Goal: Book appointment/travel/reservation

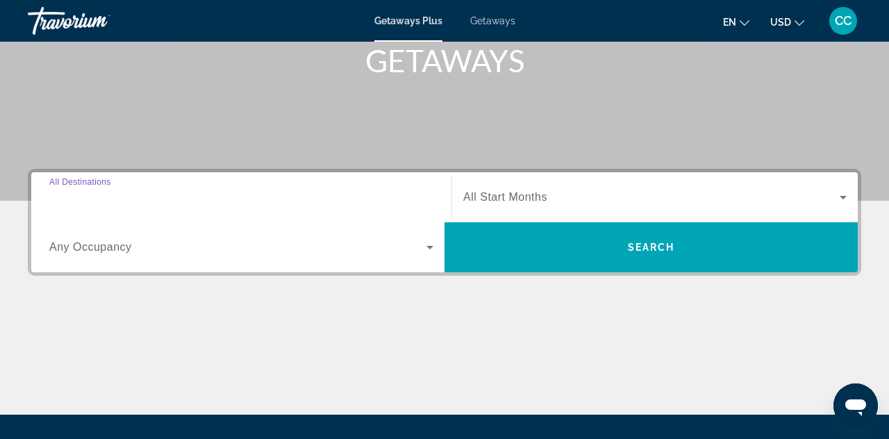
click at [208, 197] on input "Destination All Destinations" at bounding box center [241, 198] width 384 height 17
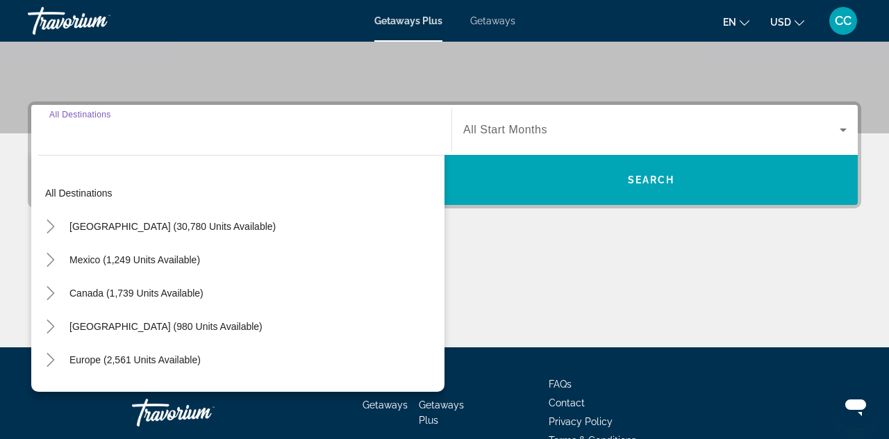
scroll to position [340, 0]
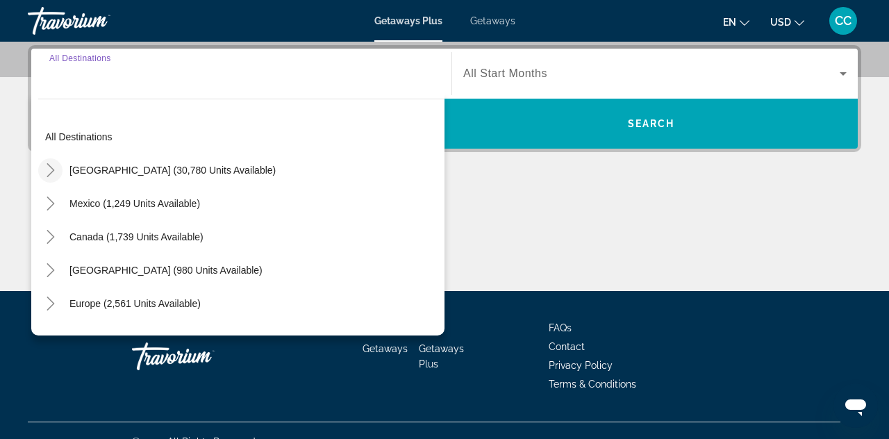
click at [53, 165] on icon "Toggle United States (30,780 units available)" at bounding box center [51, 170] width 14 height 14
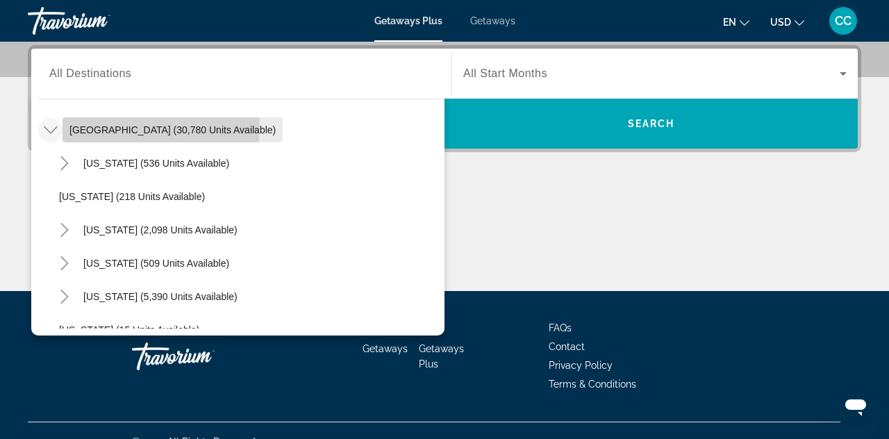
click at [160, 128] on span "United States (30,780 units available)" at bounding box center [172, 129] width 206 height 11
type input "**********"
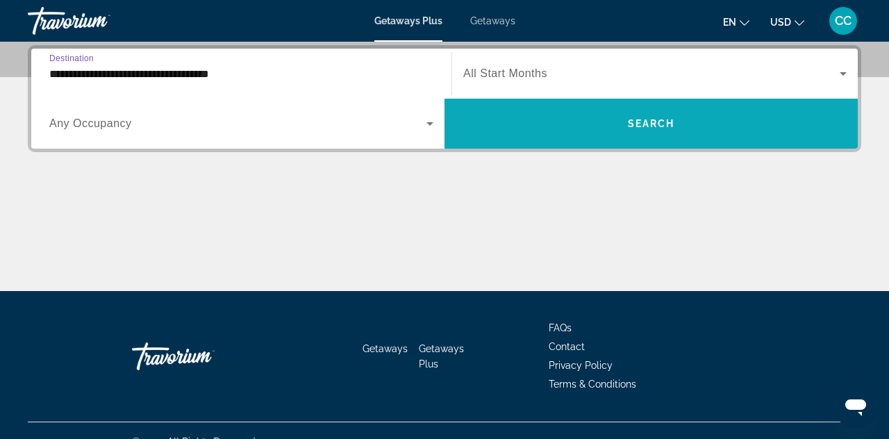
click at [571, 114] on span "Search widget" at bounding box center [650, 123] width 413 height 33
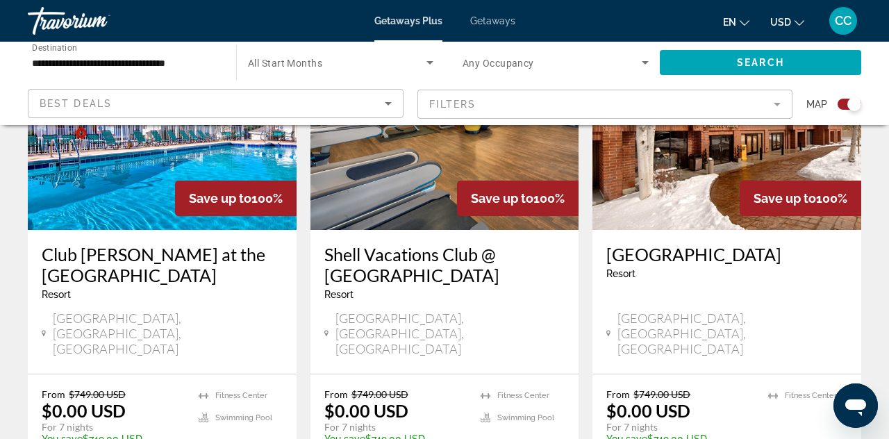
scroll to position [617, 0]
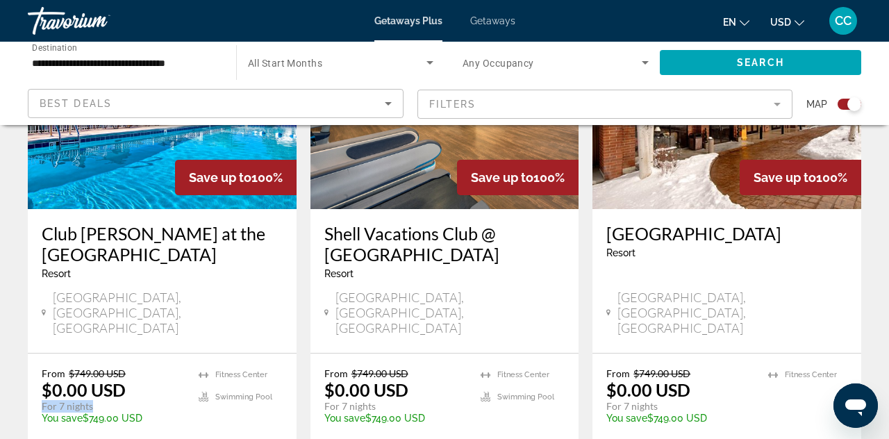
drag, startPoint x: 94, startPoint y: 376, endPoint x: 34, endPoint y: 374, distance: 59.8
click at [34, 374] on div "From $749.00 USD $0.00 USD For 7 nights You save $749.00 USD temp 4.4 Fitness C…" at bounding box center [162, 418] width 269 height 129
drag, startPoint x: 108, startPoint y: 358, endPoint x: 42, endPoint y: 358, distance: 66.0
click at [42, 379] on p "$0.00 USD" at bounding box center [84, 389] width 84 height 21
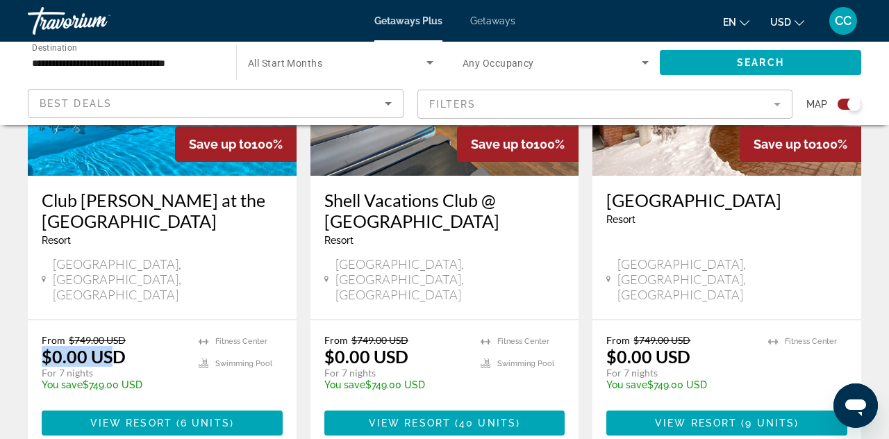
scroll to position [666, 0]
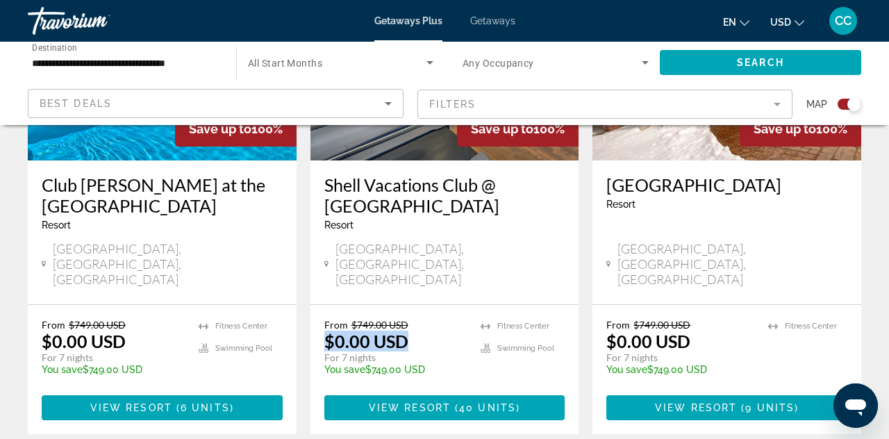
drag, startPoint x: 409, startPoint y: 311, endPoint x: 324, endPoint y: 311, distance: 84.7
click at [324, 319] on div "From $749.00 USD $0.00 USD For 7 nights You save $749.00 USD temp" at bounding box center [395, 352] width 143 height 66
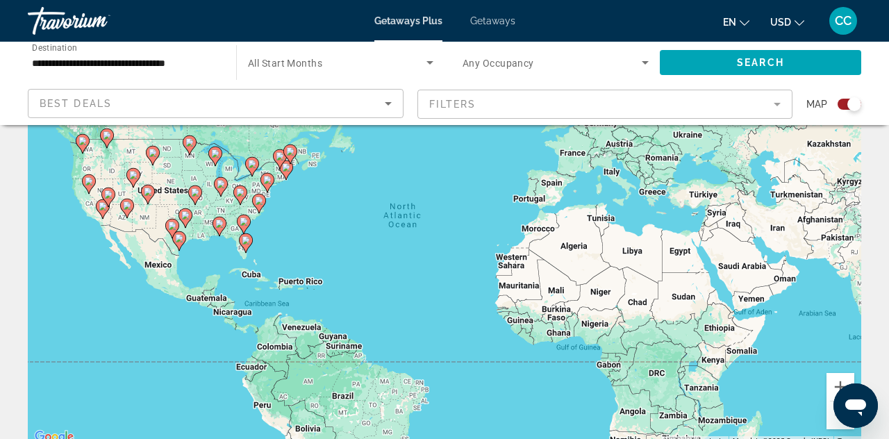
scroll to position [90, 0]
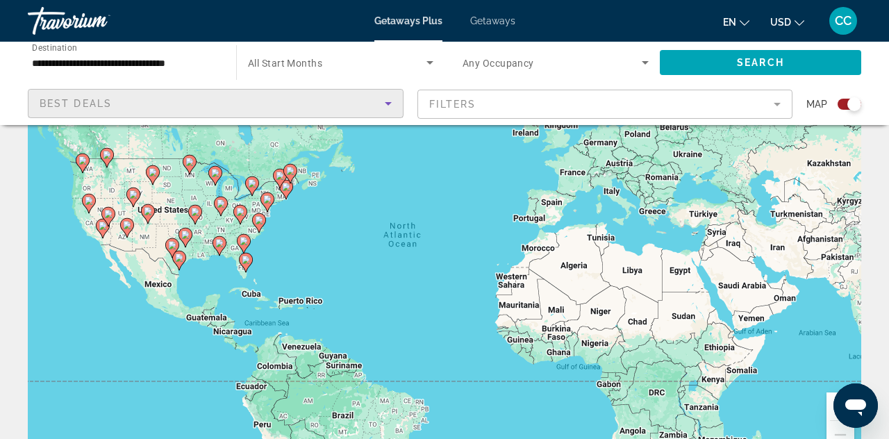
click at [385, 103] on icon "Sort by" at bounding box center [388, 103] width 17 height 17
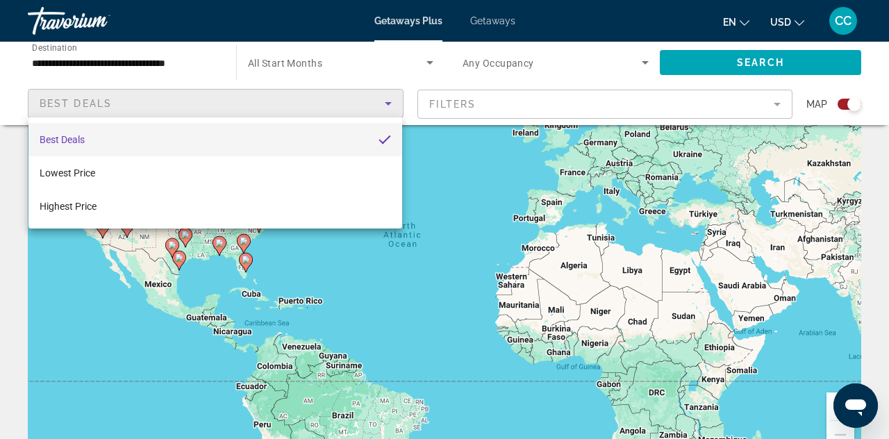
click at [385, 103] on div at bounding box center [444, 219] width 889 height 439
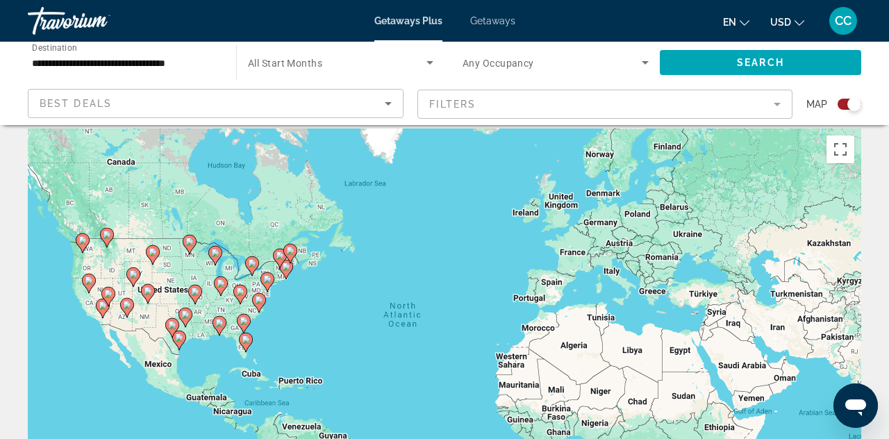
scroll to position [0, 0]
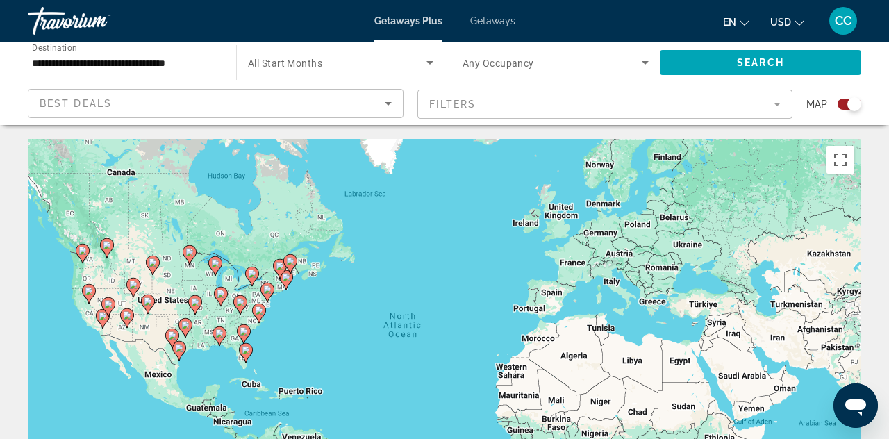
click at [188, 64] on input "**********" at bounding box center [125, 63] width 186 height 17
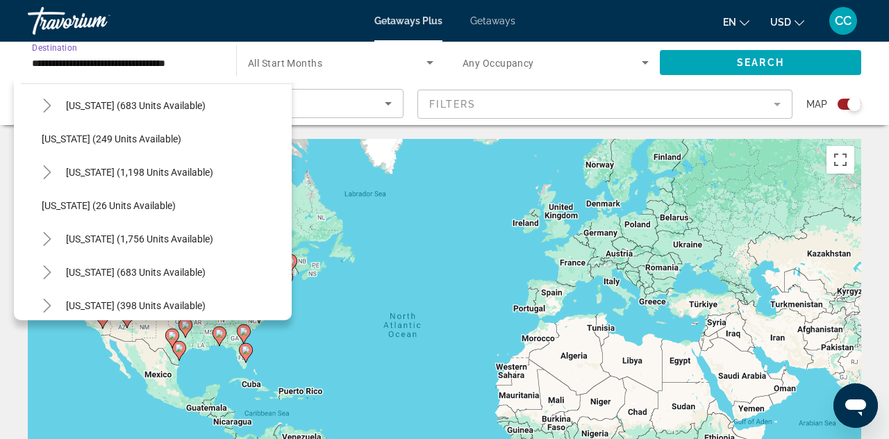
scroll to position [884, 0]
click at [97, 232] on span "South Carolina (1,756 units available)" at bounding box center [139, 237] width 147 height 11
type input "**********"
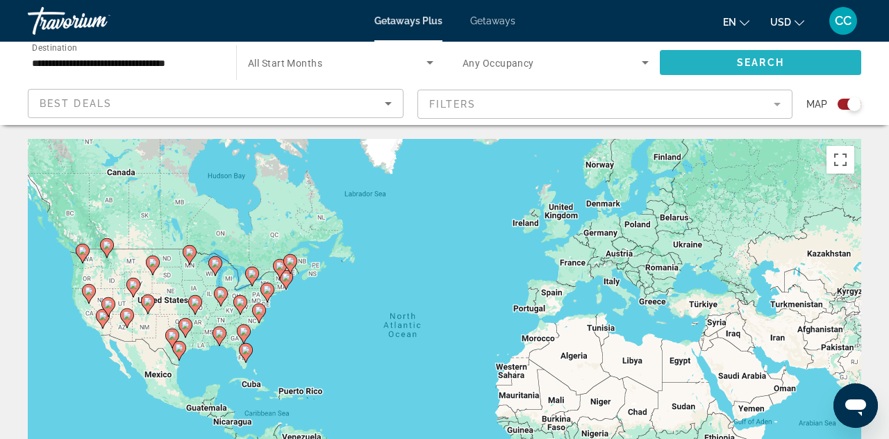
click at [735, 64] on span "Search widget" at bounding box center [760, 62] width 201 height 33
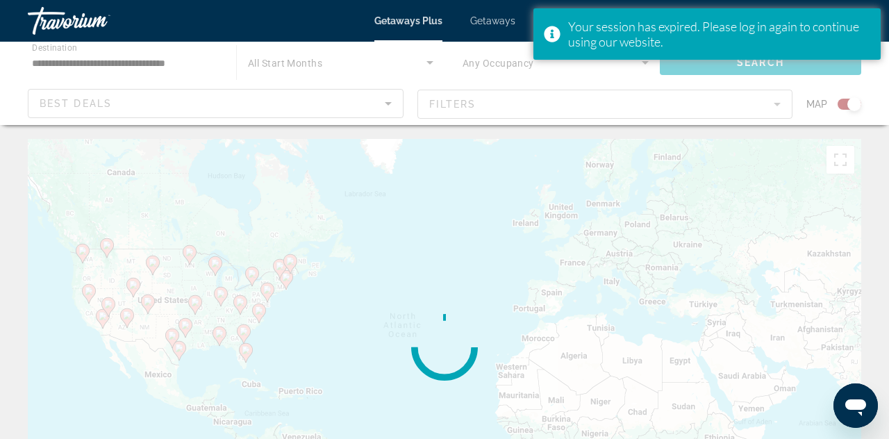
scroll to position [10, 0]
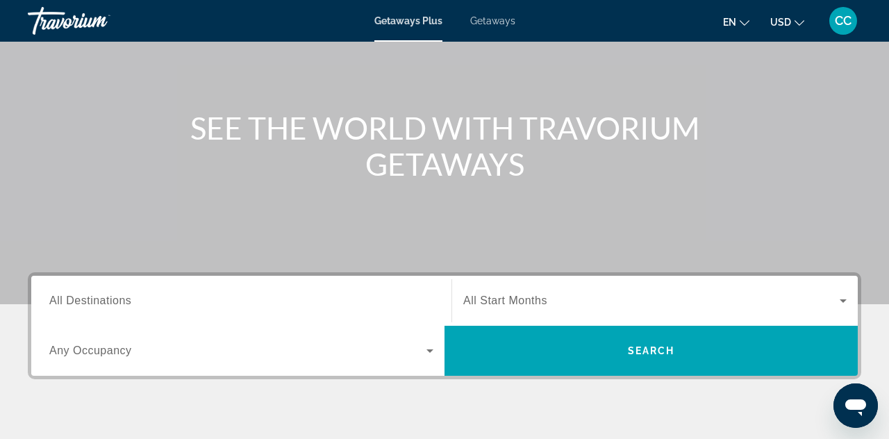
click at [110, 297] on span "All Destinations" at bounding box center [90, 300] width 82 height 12
click at [110, 297] on input "Destination All Destinations" at bounding box center [241, 301] width 384 height 17
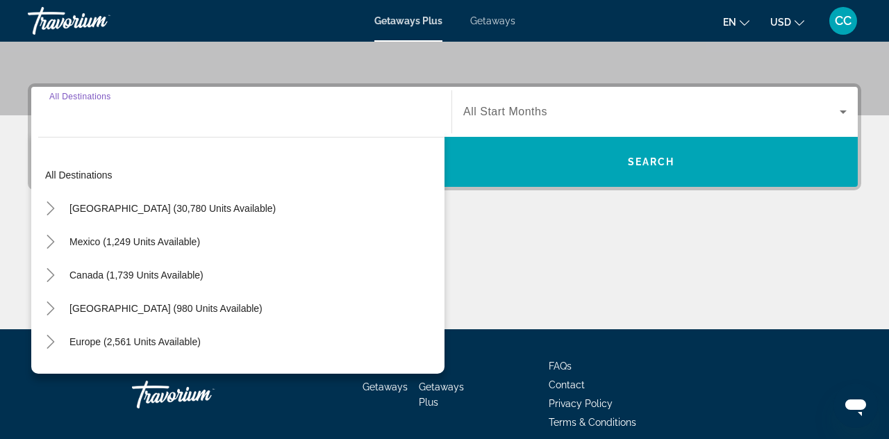
scroll to position [340, 0]
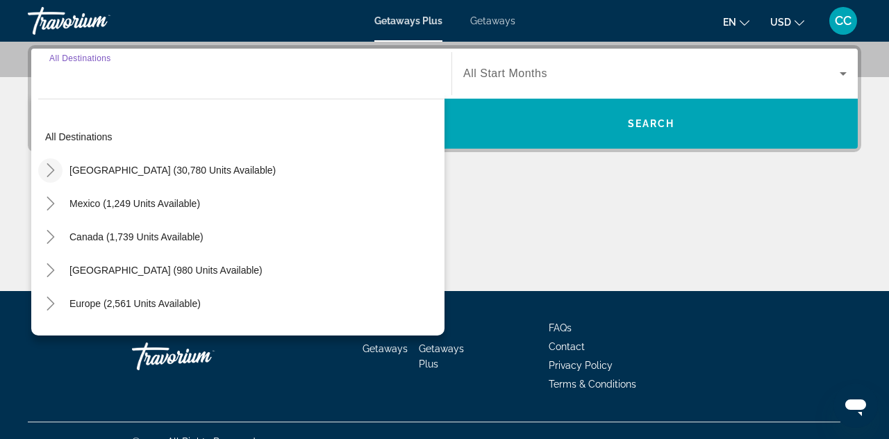
click at [49, 163] on icon "Toggle United States (30,780 units available)" at bounding box center [51, 170] width 14 height 14
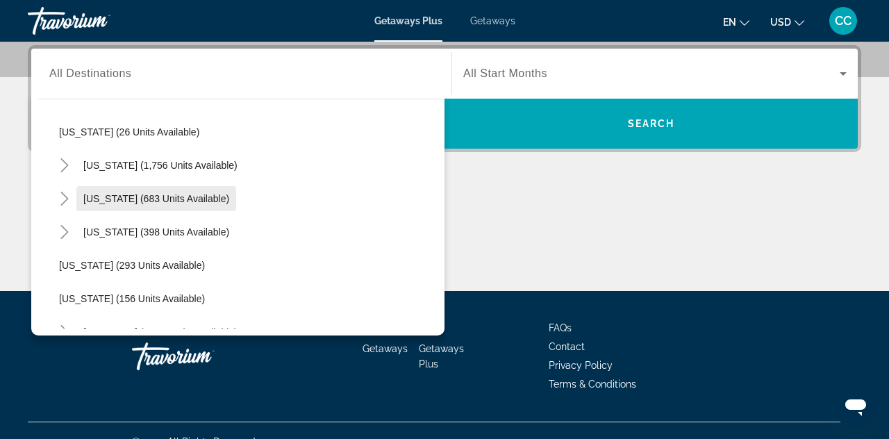
scroll to position [973, 0]
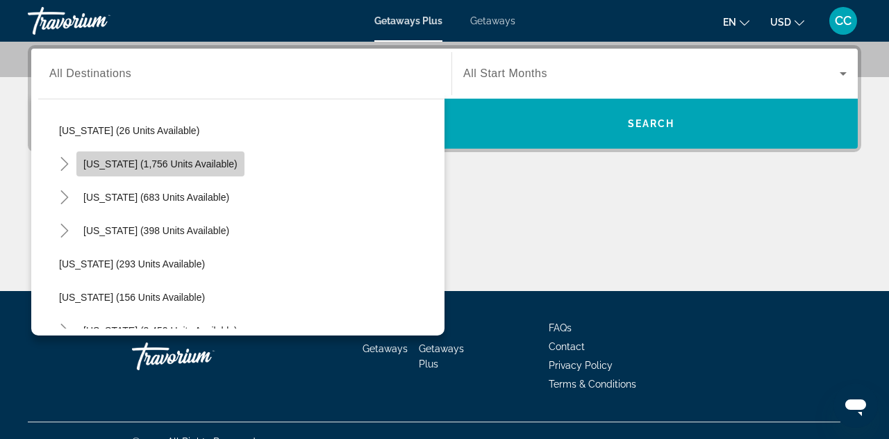
click at [84, 165] on span "South Carolina (1,756 units available)" at bounding box center [160, 163] width 154 height 11
type input "**********"
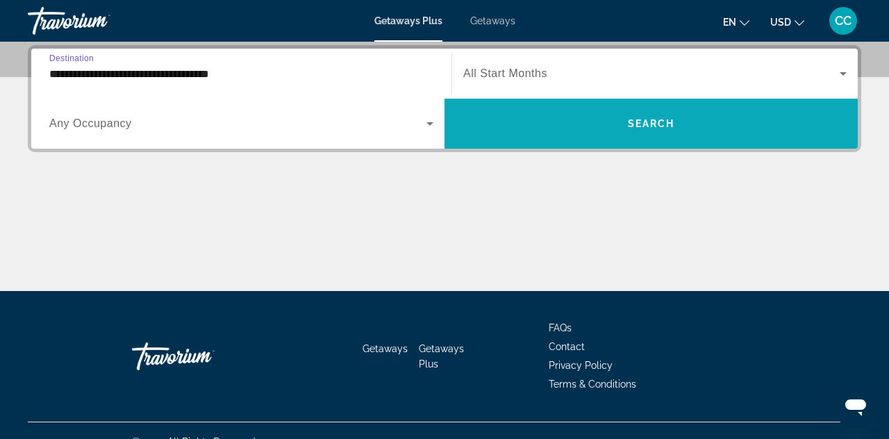
click at [620, 126] on span "Search widget" at bounding box center [650, 123] width 413 height 33
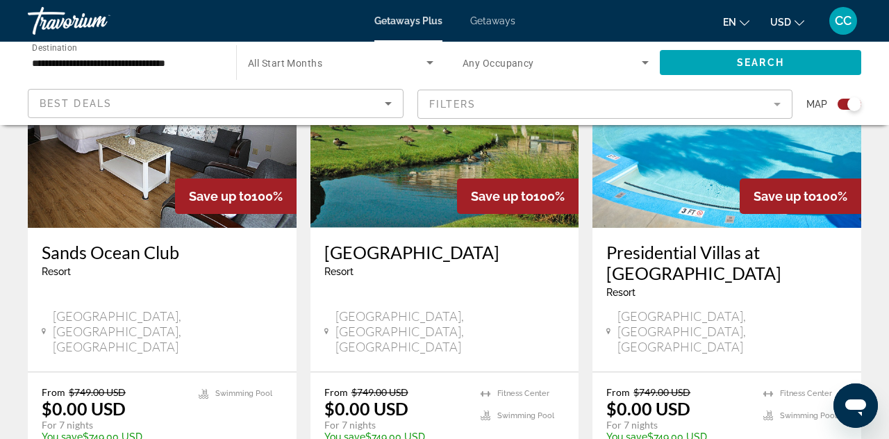
scroll to position [624, 0]
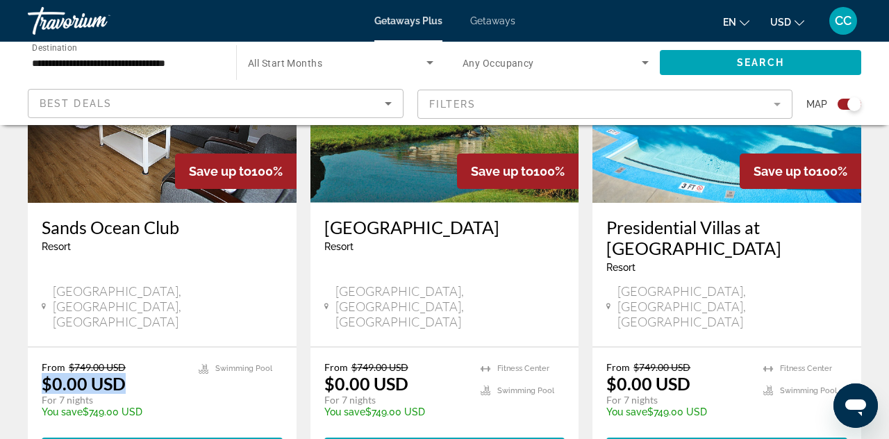
drag, startPoint x: 141, startPoint y: 348, endPoint x: 34, endPoint y: 348, distance: 107.0
click at [34, 348] on div "From $749.00 USD $0.00 USD For 7 nights You save $749.00 USD temp 3.3 Swimming …" at bounding box center [162, 411] width 269 height 129
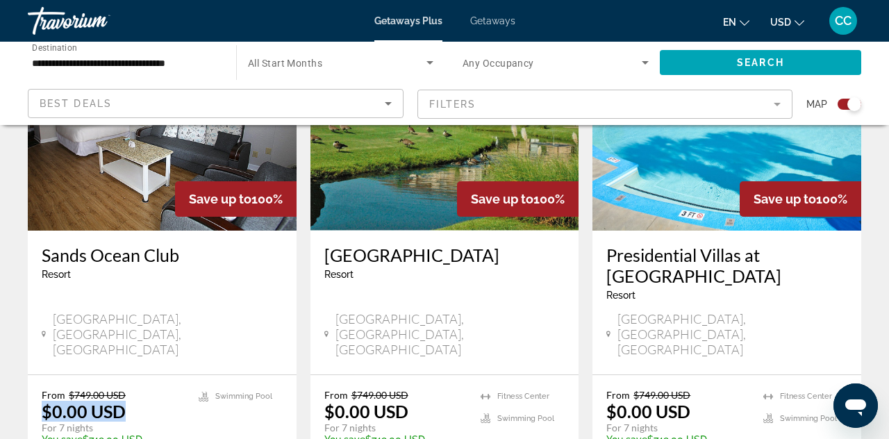
scroll to position [609, 0]
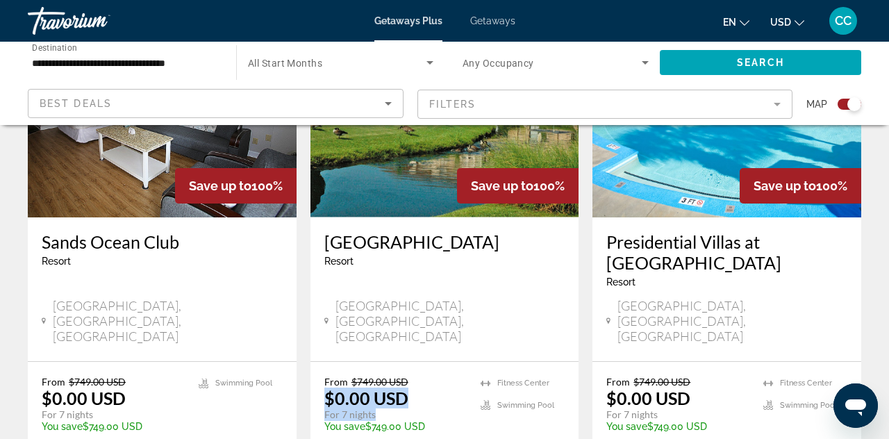
drag, startPoint x: 415, startPoint y: 380, endPoint x: 324, endPoint y: 376, distance: 91.7
click at [324, 376] on div "From $749.00 USD $0.00 USD For 7 nights You save $749.00 USD temp" at bounding box center [395, 409] width 143 height 66
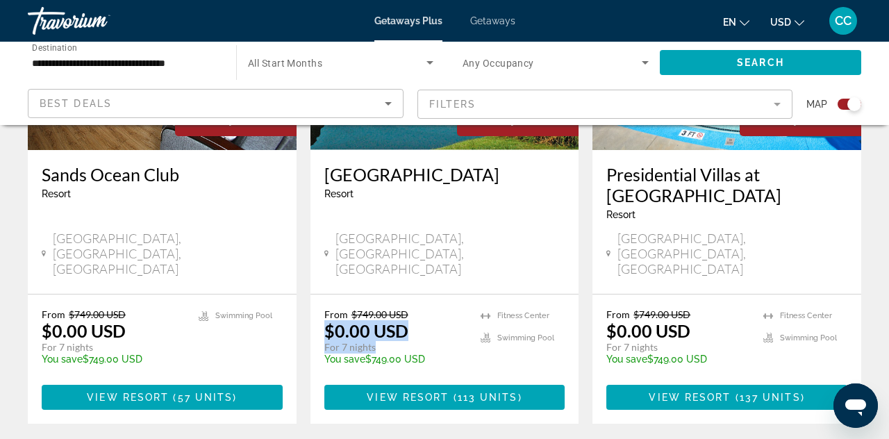
scroll to position [689, 0]
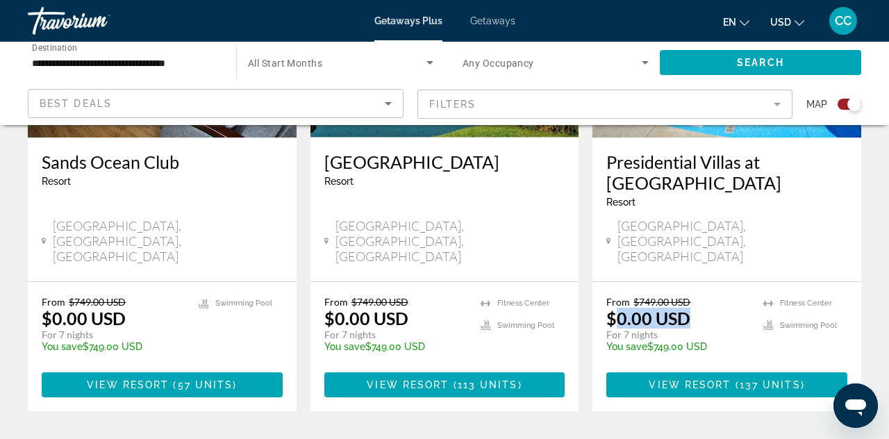
drag, startPoint x: 695, startPoint y: 291, endPoint x: 619, endPoint y: 288, distance: 76.5
click at [619, 296] on div "From $749.00 USD $0.00 USD For 7 nights You save $749.00 USD temp" at bounding box center [677, 329] width 143 height 66
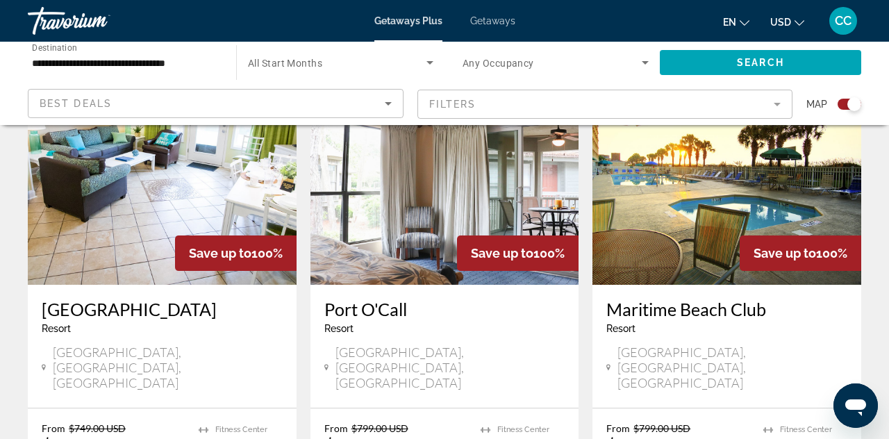
scroll to position [1070, 0]
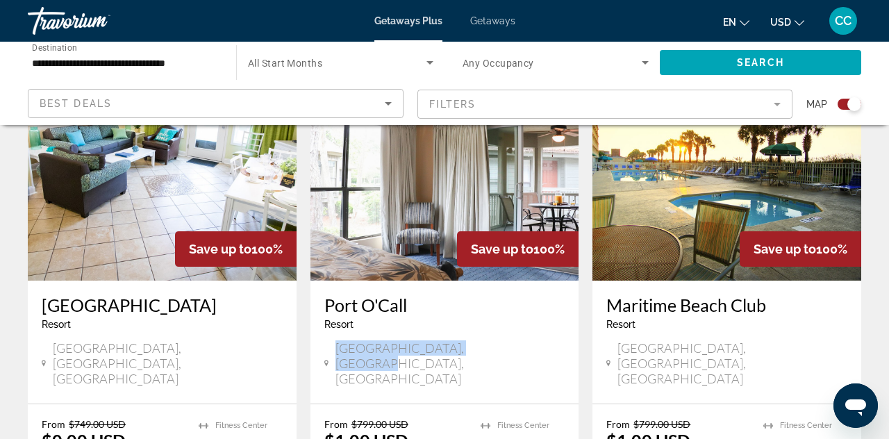
drag, startPoint x: 470, startPoint y: 326, endPoint x: 339, endPoint y: 321, distance: 130.7
click at [339, 340] on div "Hilton Head Island, SC, USA" at bounding box center [444, 364] width 241 height 49
drag, startPoint x: 411, startPoint y: 377, endPoint x: 312, endPoint y: 374, distance: 99.4
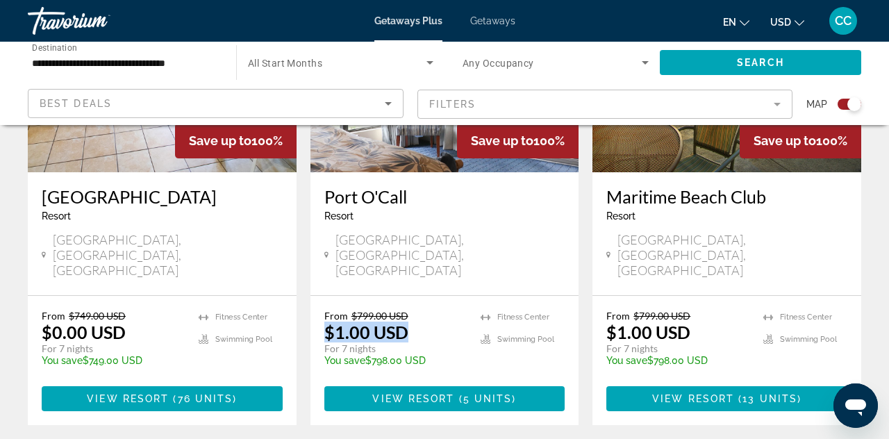
scroll to position [1197, 0]
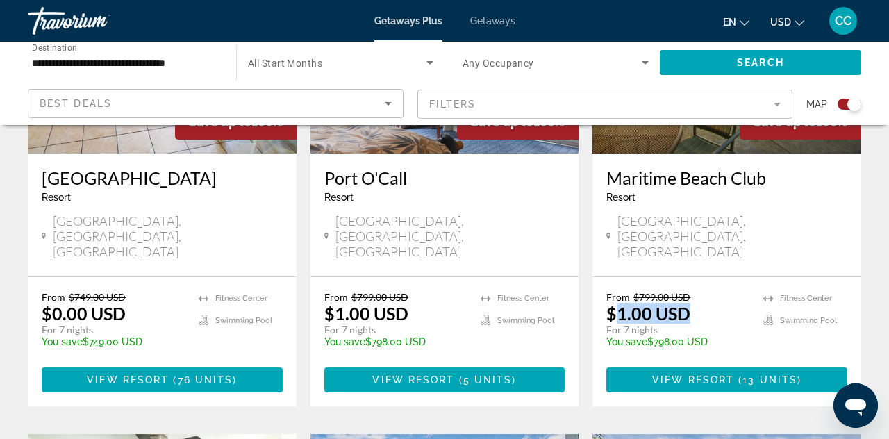
drag, startPoint x: 694, startPoint y: 245, endPoint x: 615, endPoint y: 244, distance: 78.5
click at [615, 291] on div "From $799.00 USD $1.00 USD For 7 nights You save $798.00 USD temp" at bounding box center [677, 324] width 143 height 66
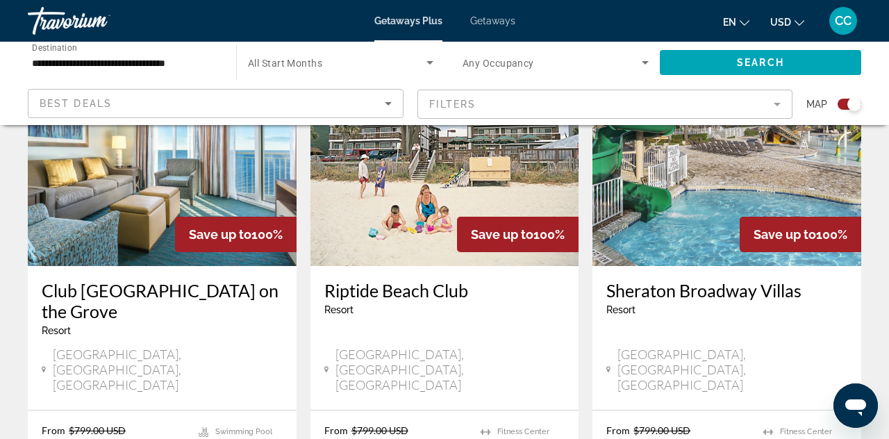
scroll to position [1621, 0]
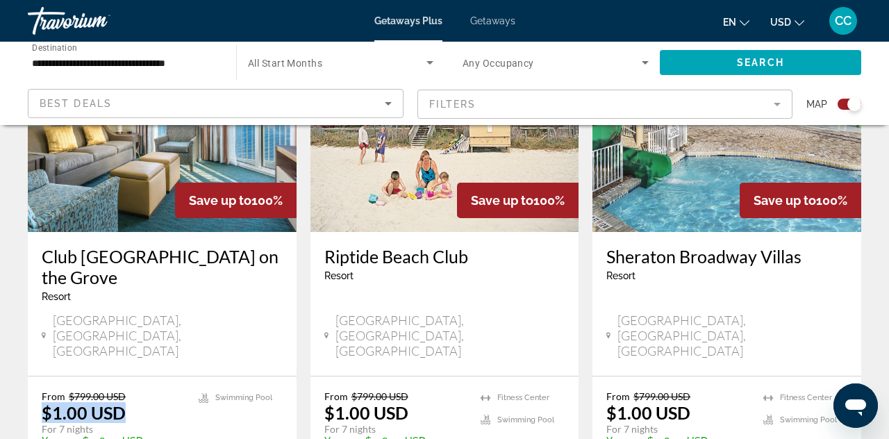
drag, startPoint x: 141, startPoint y: 322, endPoint x: 26, endPoint y: 321, distance: 115.3
click at [26, 321] on app-exchanges-search-item "Save up to 100% Club Wyndham Towers on the Grove Resort - This is an adults onl…" at bounding box center [162, 258] width 283 height 496
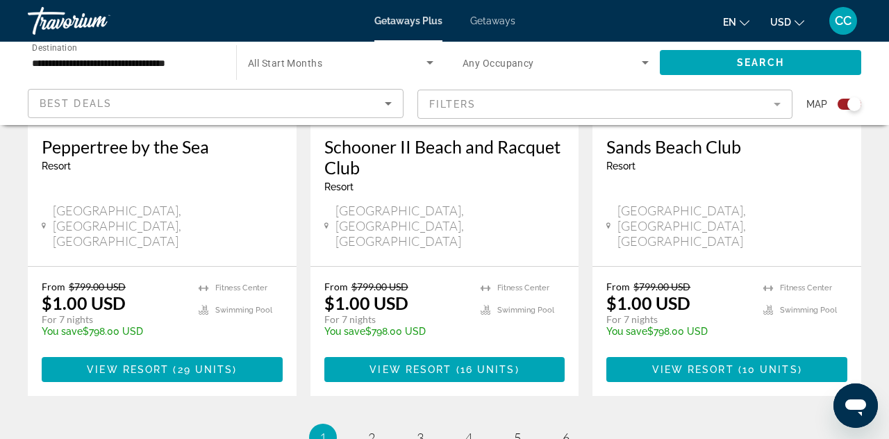
scroll to position [2257, 0]
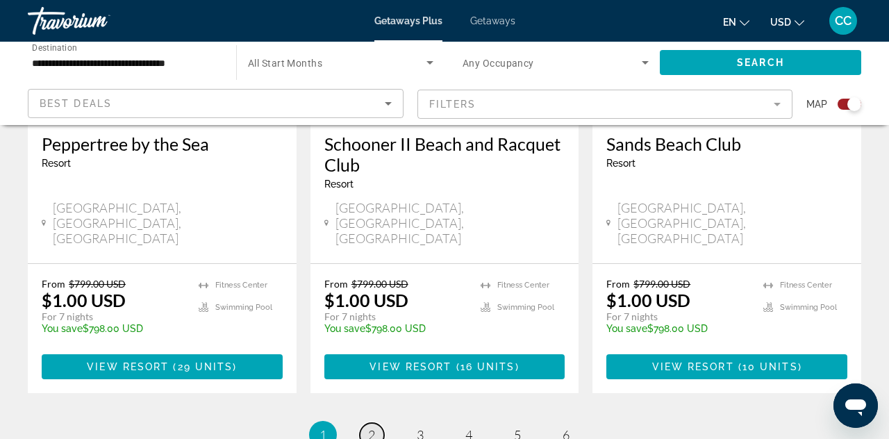
click at [374, 427] on span "2" at bounding box center [371, 434] width 7 height 15
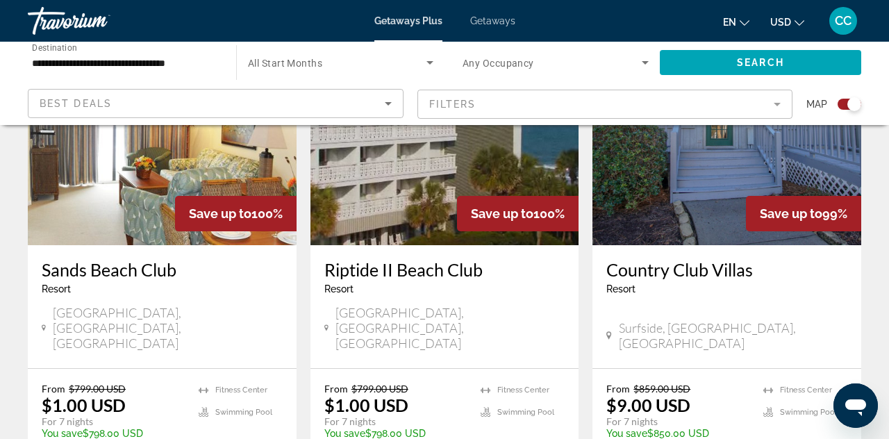
scroll to position [566, 0]
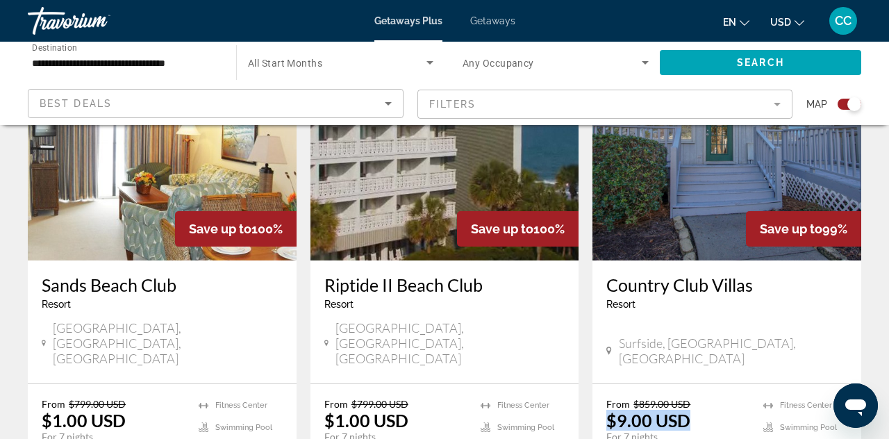
drag, startPoint x: 698, startPoint y: 388, endPoint x: 611, endPoint y: 387, distance: 86.8
click at [611, 398] on div "From $859.00 USD $9.00 USD For 7 nights You save $850.00 USD temp" at bounding box center [677, 431] width 143 height 66
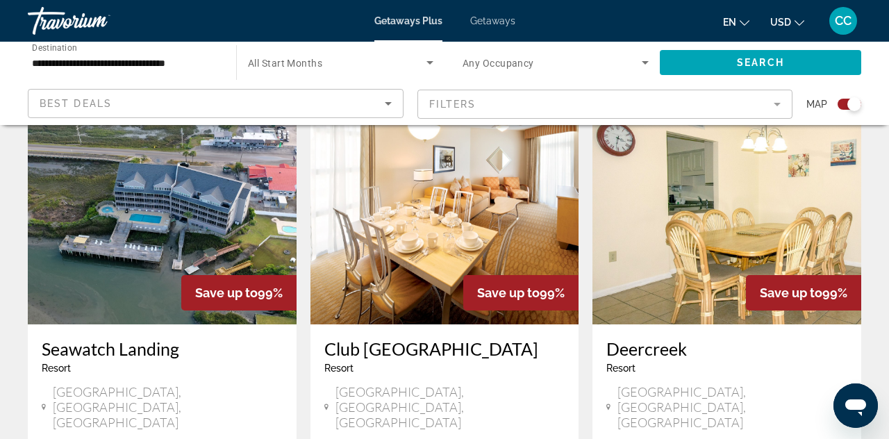
scroll to position [1001, 0]
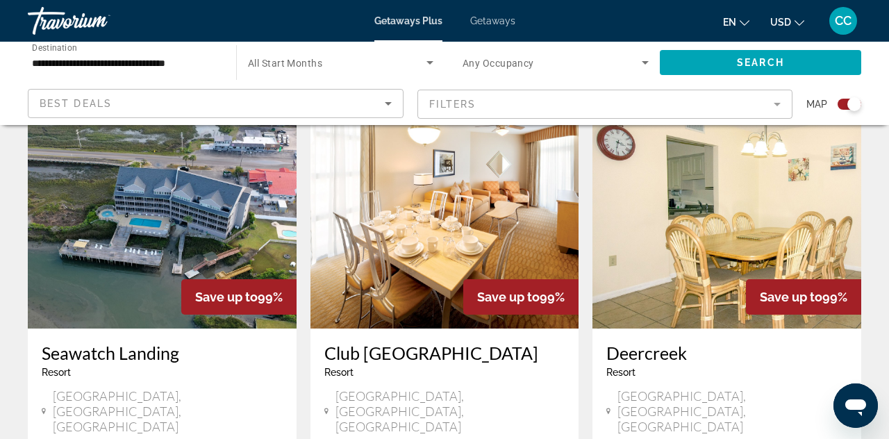
click at [472, 178] on img "Main content" at bounding box center [444, 217] width 269 height 222
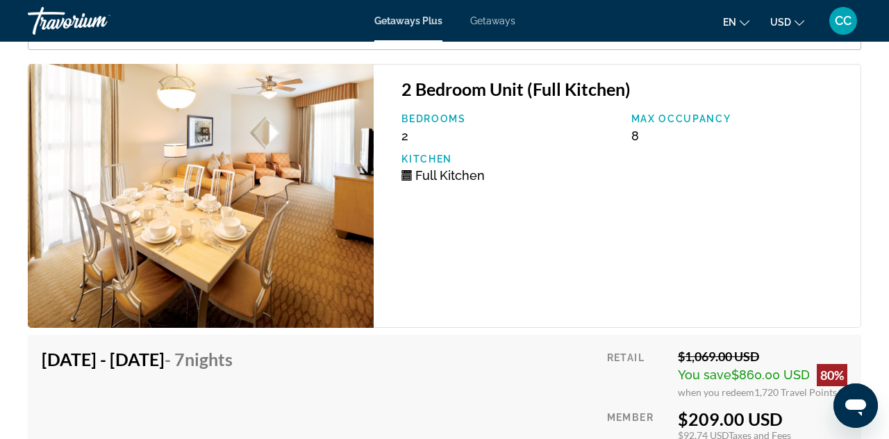
scroll to position [3037, 0]
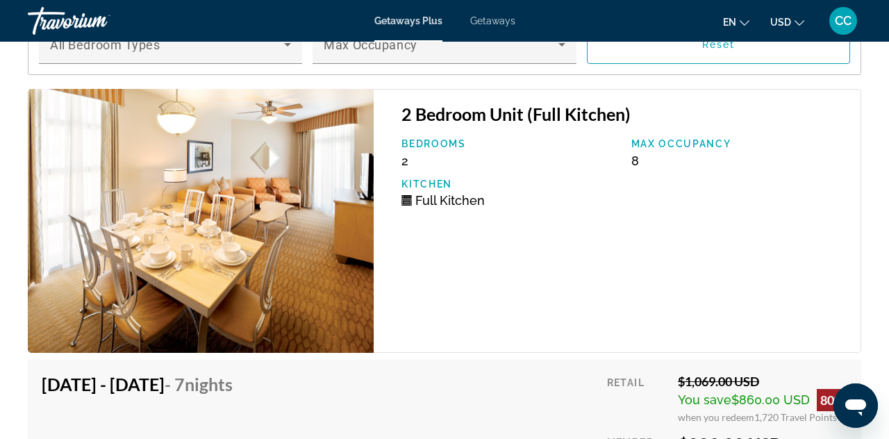
drag, startPoint x: 420, startPoint y: 130, endPoint x: 384, endPoint y: 128, distance: 36.2
click at [383, 128] on div "2 Bedroom Unit (Full Kitchen) Bedrooms 2 Max Occupancy 8 Kitchen Full Kitchen" at bounding box center [618, 221] width 488 height 264
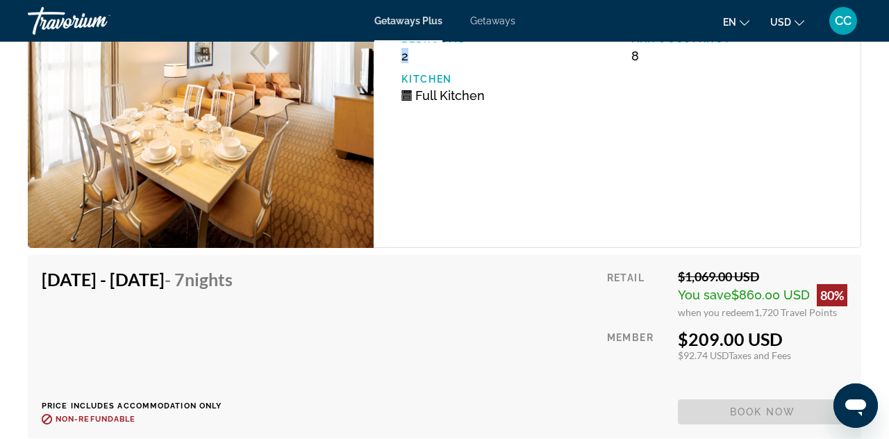
scroll to position [3150, 0]
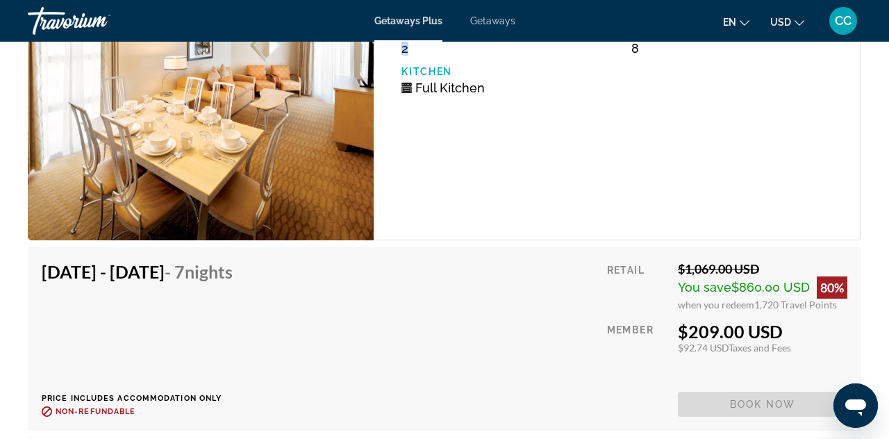
drag, startPoint x: 786, startPoint y: 294, endPoint x: 675, endPoint y: 296, distance: 110.5
click at [675, 296] on div "Retail $1,069.00 USD You save $860.00 USD 80% when you redeem 1,720 Travel Poin…" at bounding box center [727, 339] width 240 height 156
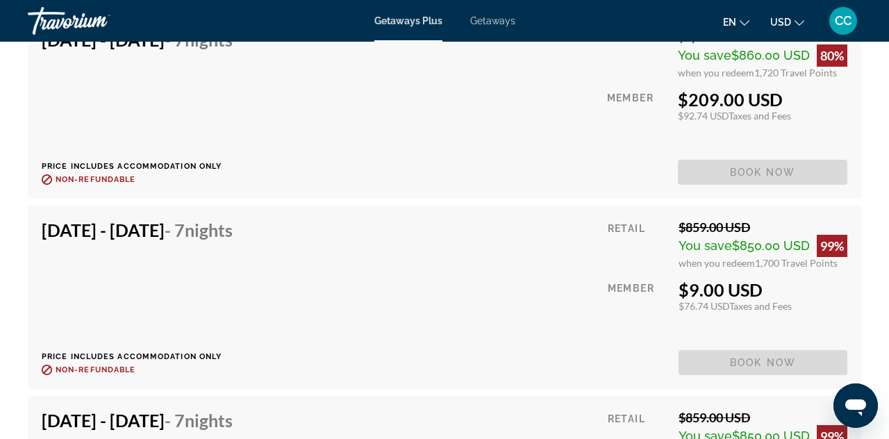
scroll to position [4689, 0]
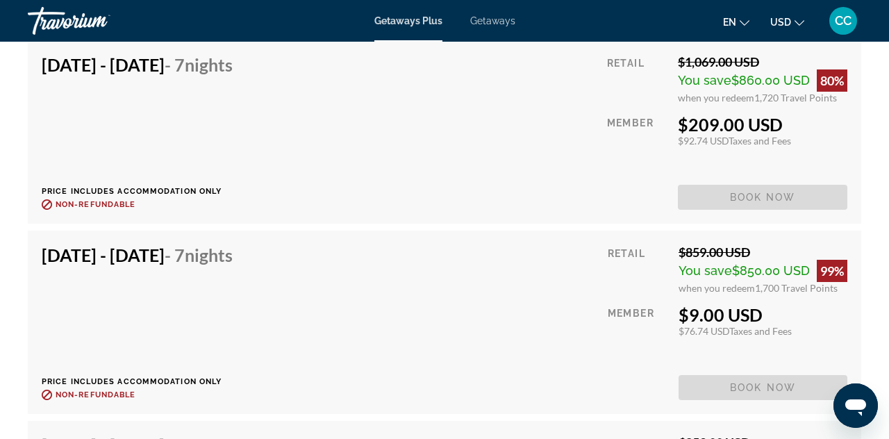
drag, startPoint x: 248, startPoint y: 218, endPoint x: 33, endPoint y: 217, distance: 214.6
click at [33, 231] on div "Dec 5, 2025 - Dec 12, 2025 - 7 Nights Price includes accommodation only Refunda…" at bounding box center [444, 322] width 833 height 183
drag, startPoint x: 767, startPoint y: 279, endPoint x: 679, endPoint y: 277, distance: 88.9
click at [679, 304] on div "$9.00 USD" at bounding box center [763, 314] width 169 height 21
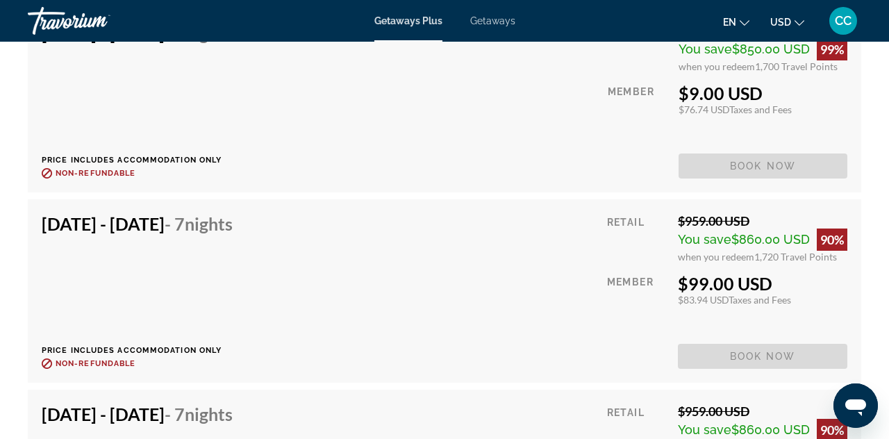
scroll to position [5108, 0]
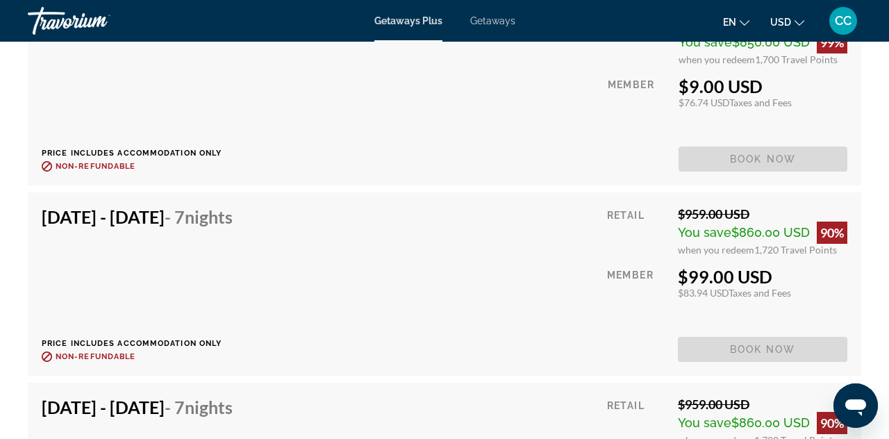
drag, startPoint x: 777, startPoint y: 233, endPoint x: 663, endPoint y: 238, distance: 114.7
click at [663, 238] on div "Retail $959.00 USD You save $860.00 USD 90% when you redeem 1,720 Travel Points…" at bounding box center [727, 284] width 240 height 156
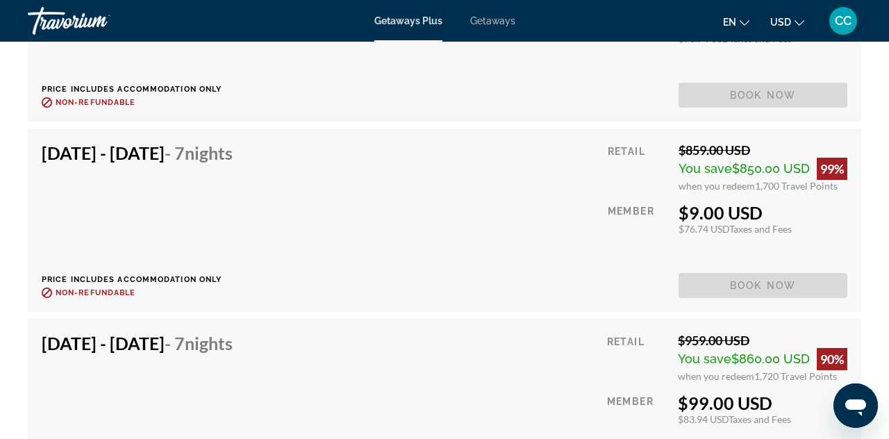
scroll to position [4976, 0]
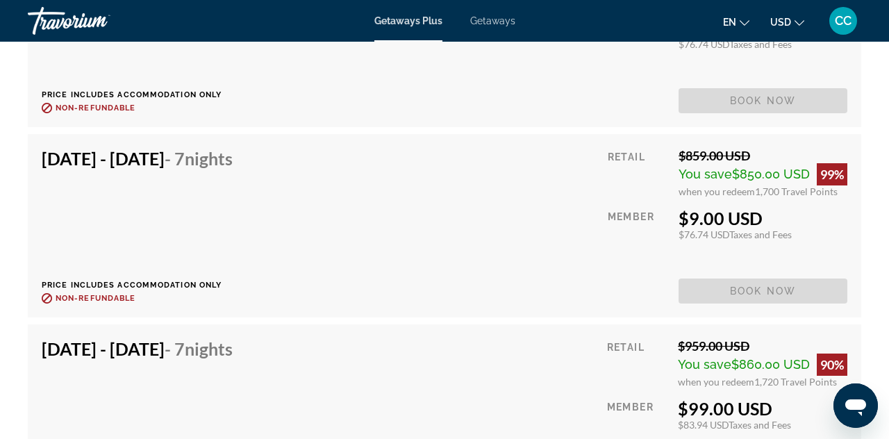
click at [83, 148] on h4 "Dec 6, 2025 - Dec 13, 2025 - 7 Nights" at bounding box center [137, 158] width 191 height 21
drag, startPoint x: 74, startPoint y: 315, endPoint x: 85, endPoint y: 312, distance: 11.5
click at [85, 338] on h4 "Dec 7, 2025 - Dec 14, 2025 - 7 Nights" at bounding box center [137, 348] width 191 height 21
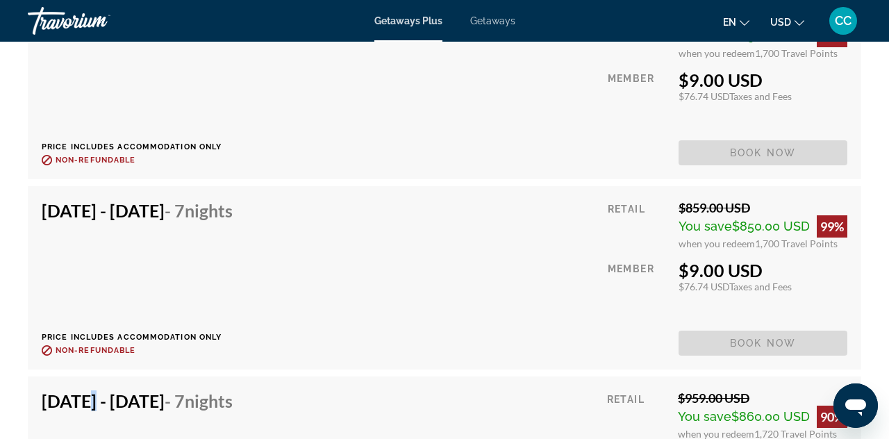
scroll to position [4922, 0]
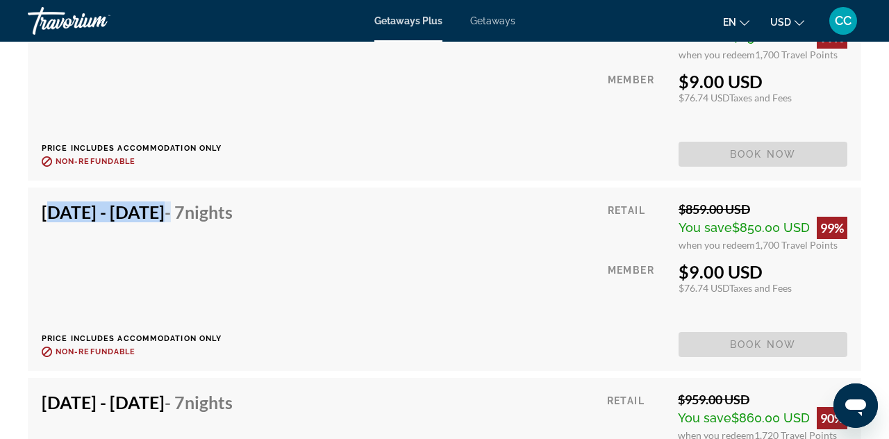
drag, startPoint x: 254, startPoint y: 178, endPoint x: 37, endPoint y: 181, distance: 216.7
click at [37, 188] on div "Dec 6, 2025 - Dec 13, 2025 - 7 Nights Price includes accommodation only Refunda…" at bounding box center [444, 279] width 833 height 183
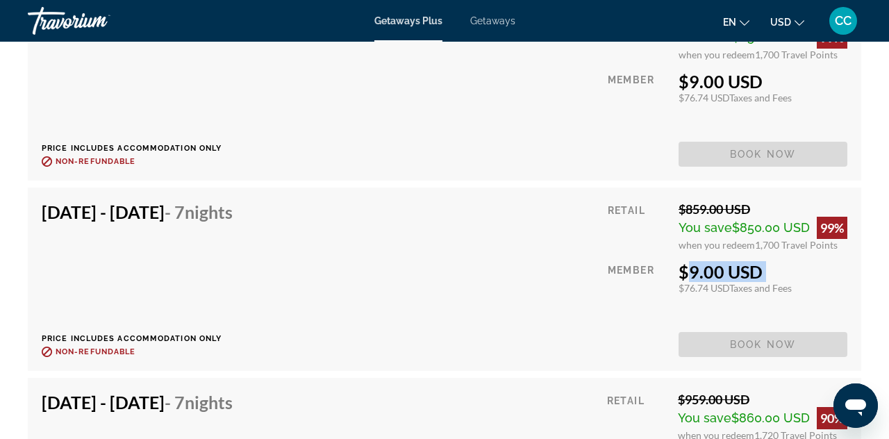
drag, startPoint x: 765, startPoint y: 243, endPoint x: 674, endPoint y: 240, distance: 91.0
click at [674, 240] on div "Retail $859.00 USD You save $850.00 USD 99% when you redeem 1,700 Travel Points…" at bounding box center [728, 279] width 240 height 156
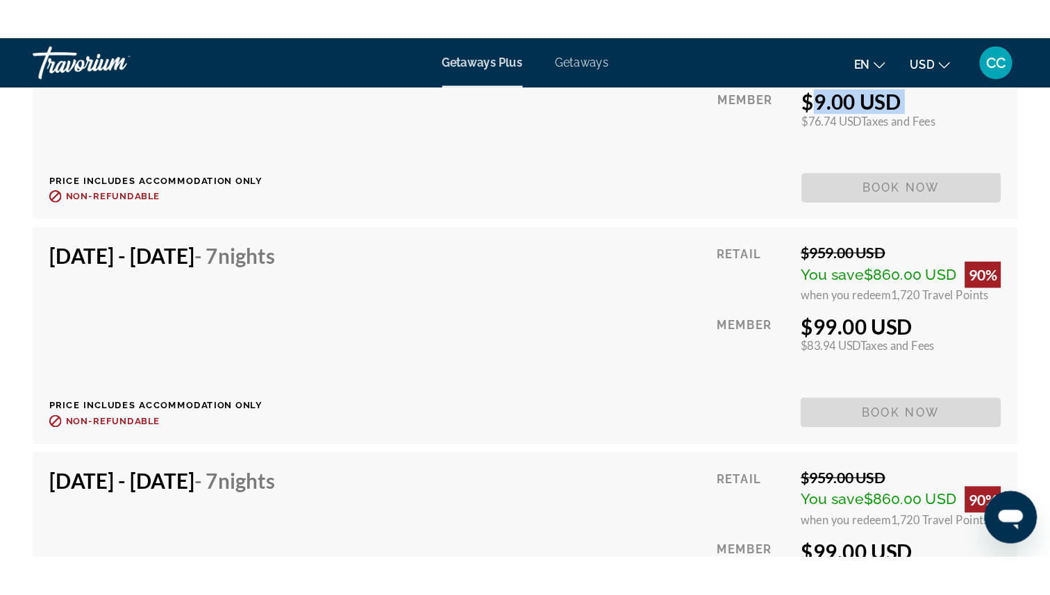
scroll to position [5158, 0]
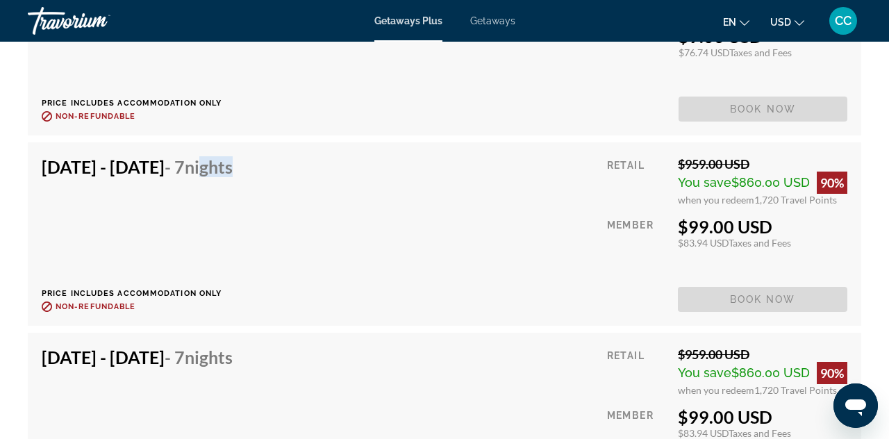
drag, startPoint x: 327, startPoint y: 136, endPoint x: 289, endPoint y: 136, distance: 38.2
click at [243, 156] on div "Dec 7, 2025 - Dec 14, 2025 - 7 Nights Price includes accommodation only Refunda…" at bounding box center [142, 234] width 201 height 156
drag, startPoint x: 399, startPoint y: 338, endPoint x: 226, endPoint y: 326, distance: 174.0
click at [226, 347] on div "Dec 12, 2025 - Dec 19, 2025 - 7 Nights Price includes accommodation only Refund…" at bounding box center [445, 425] width 806 height 156
